Goal: Information Seeking & Learning: Learn about a topic

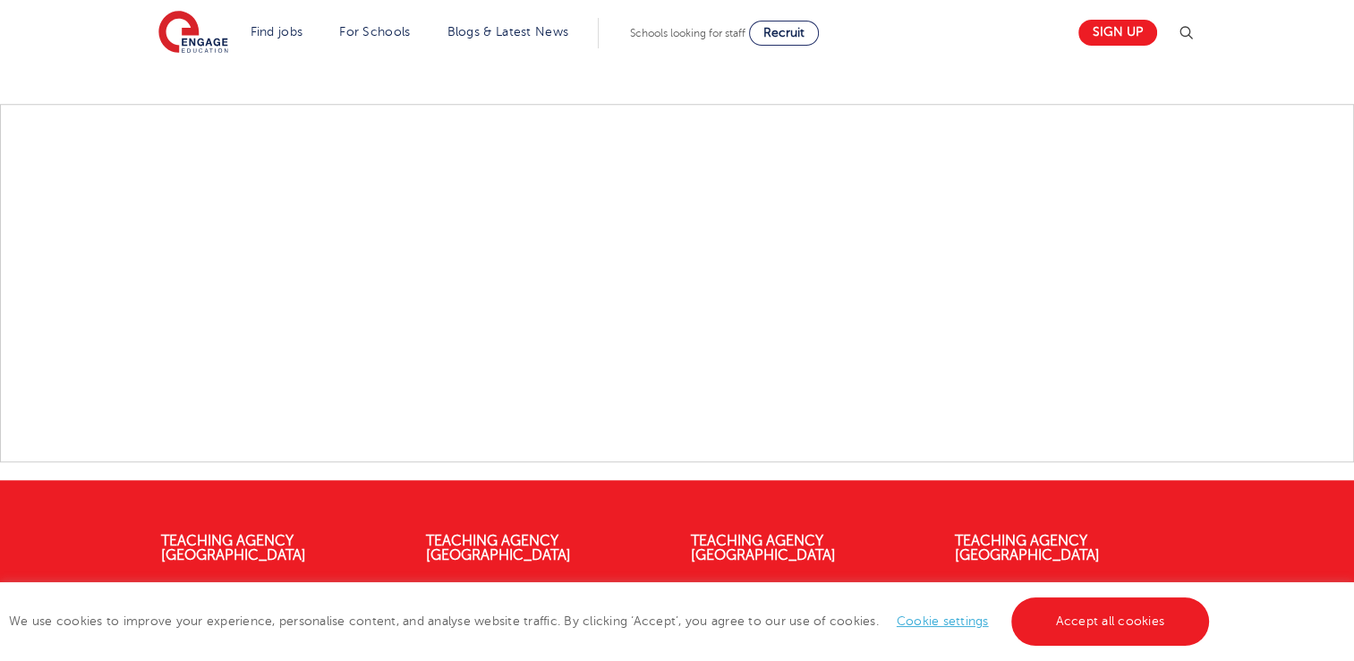
scroll to position [1790, 0]
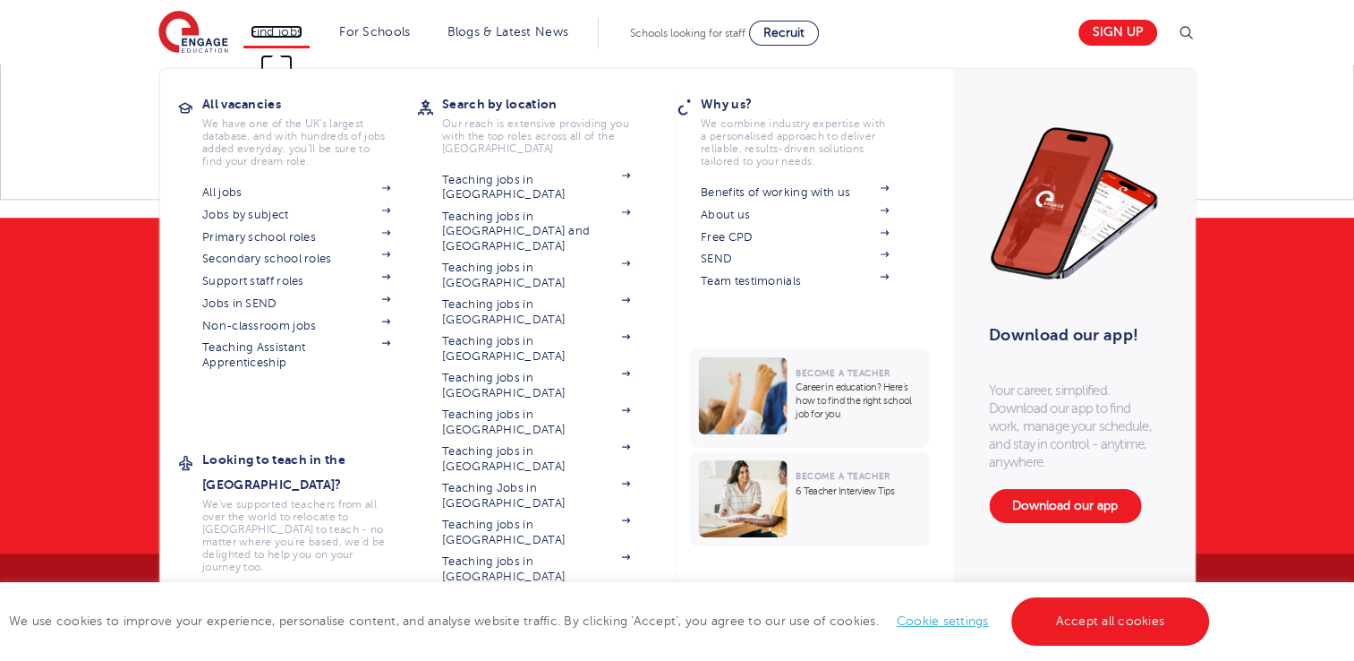
click at [293, 29] on link "Find jobs" at bounding box center [277, 31] width 53 height 13
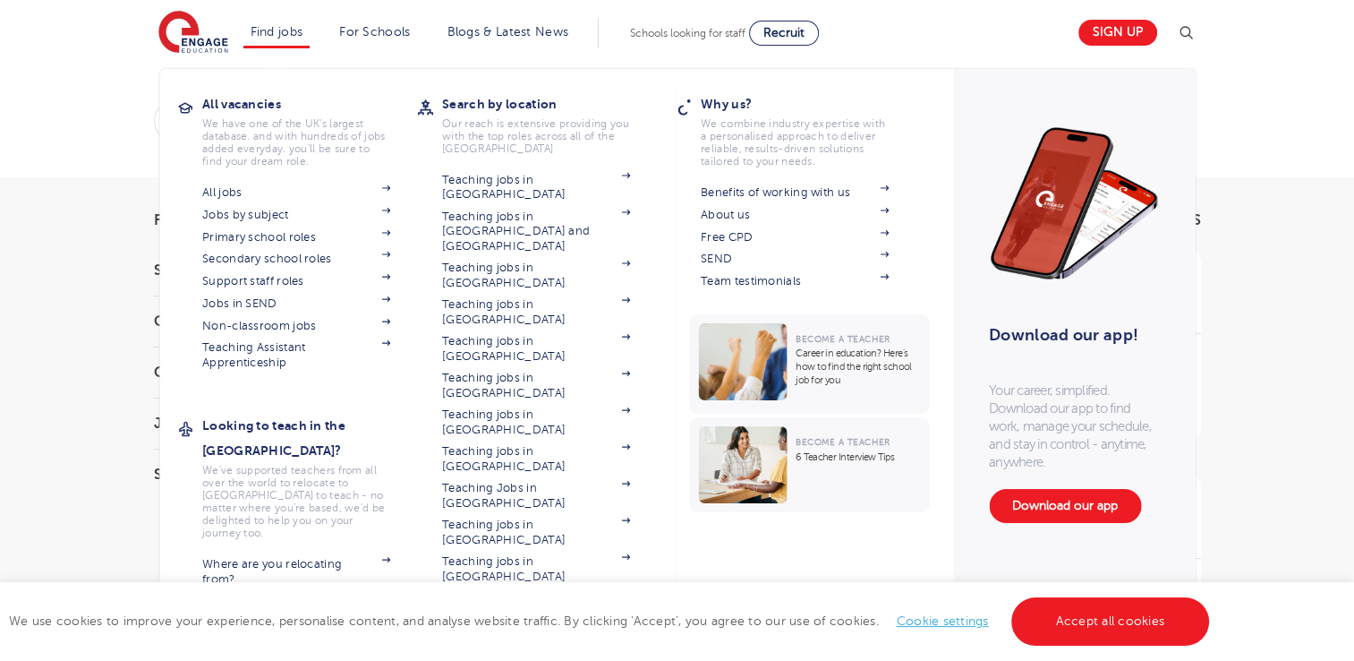
click at [289, 41] on li "Find jobs All vacancies We have one of the UK's largest database. and with hund…" at bounding box center [276, 33] width 67 height 30
click at [259, 282] on link "Support staff roles" at bounding box center [296, 281] width 188 height 14
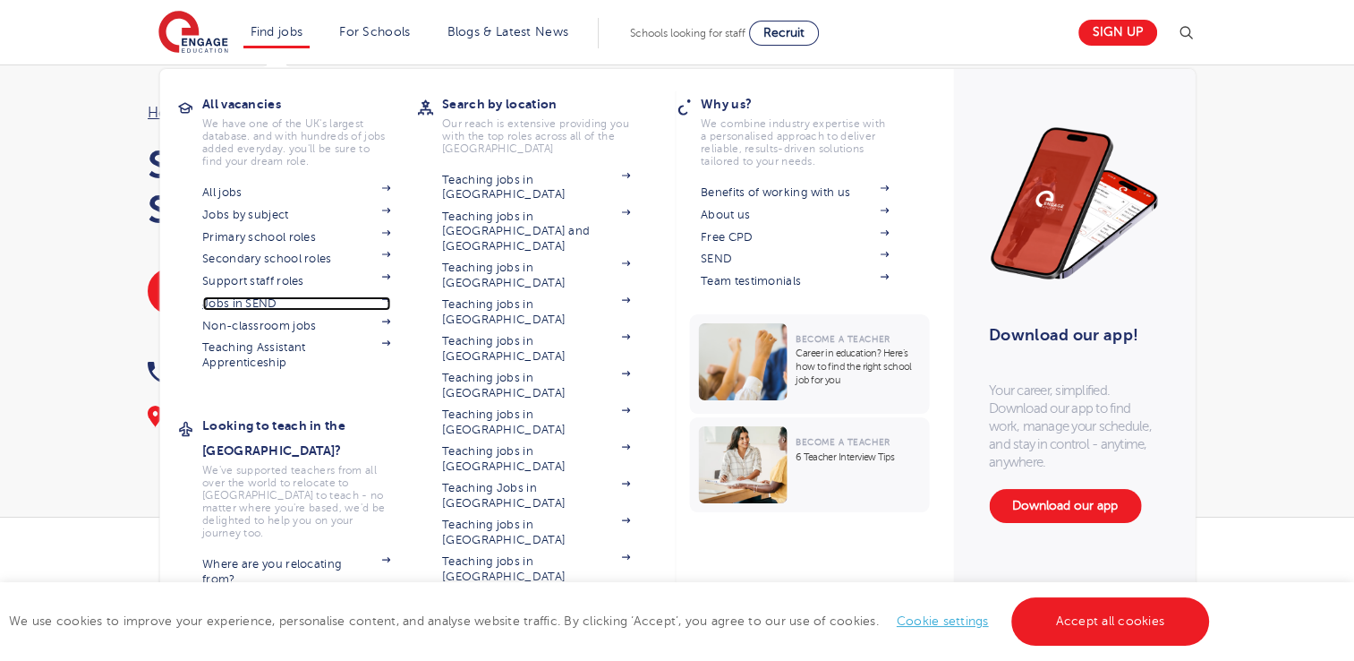
click at [276, 302] on link "Jobs in SEND" at bounding box center [296, 303] width 188 height 14
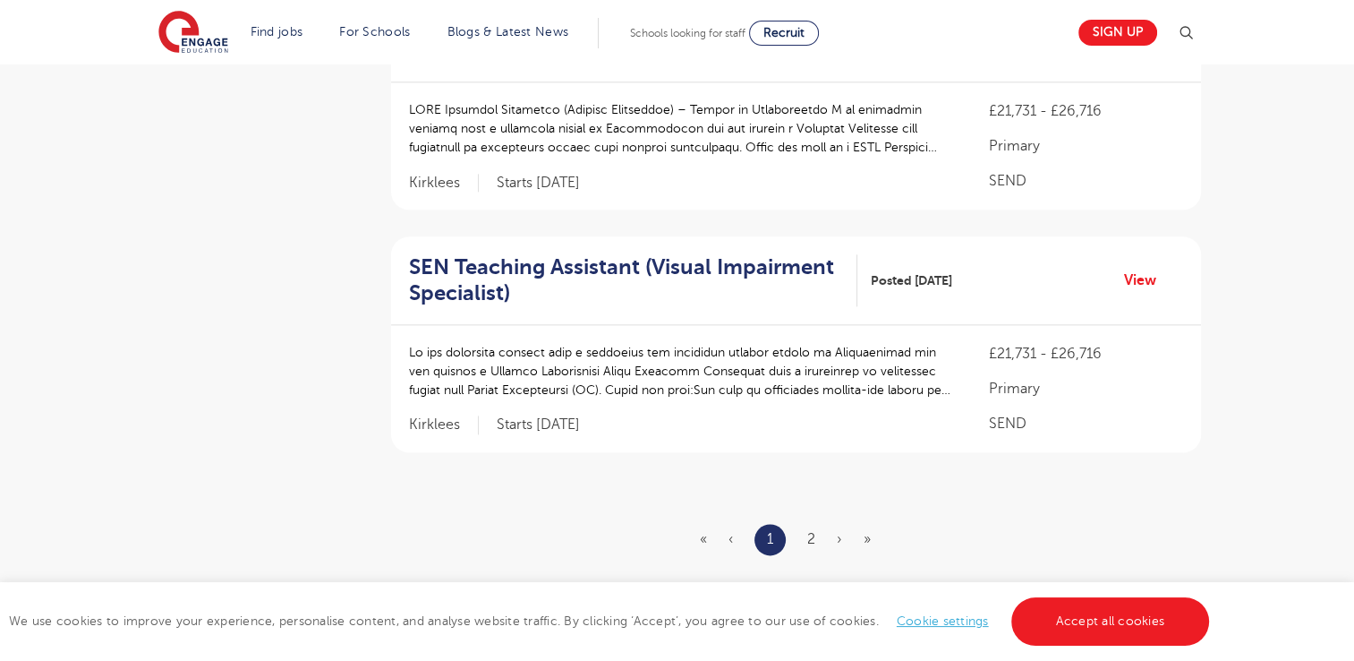
scroll to position [2287, 0]
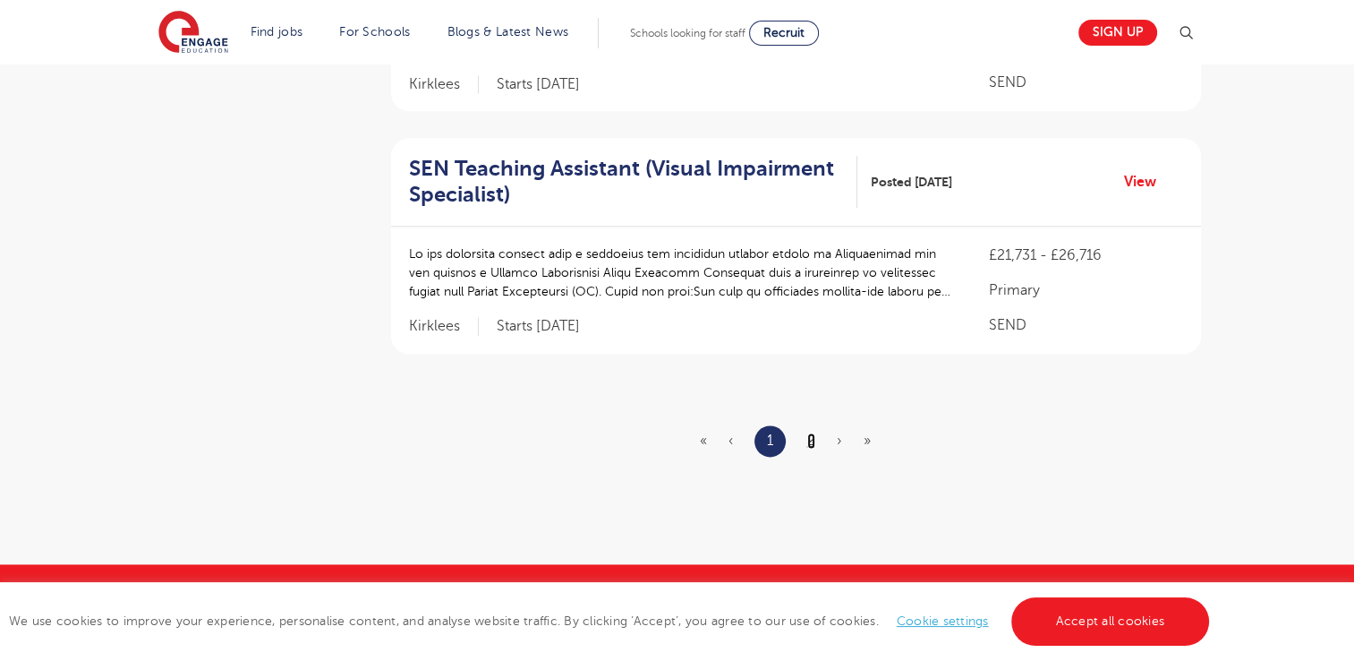
click at [809, 432] on link "2" at bounding box center [811, 440] width 8 height 16
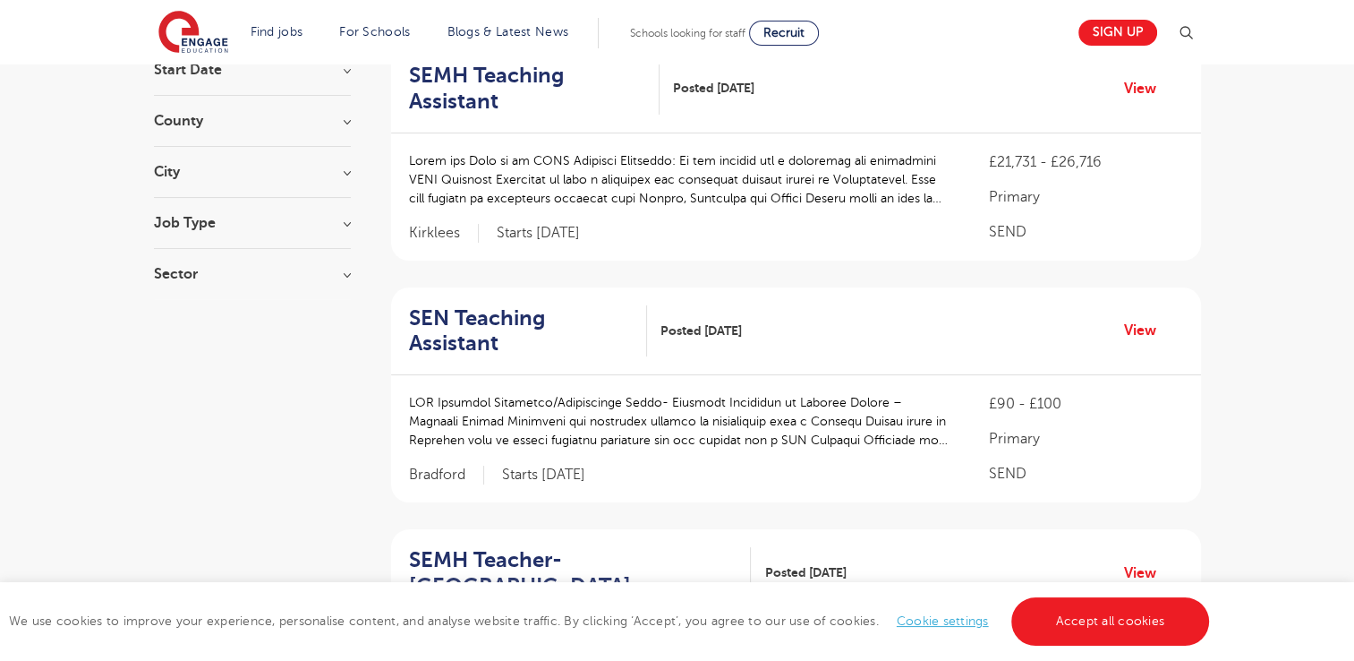
scroll to position [118, 0]
